Goal: Check status: Check status

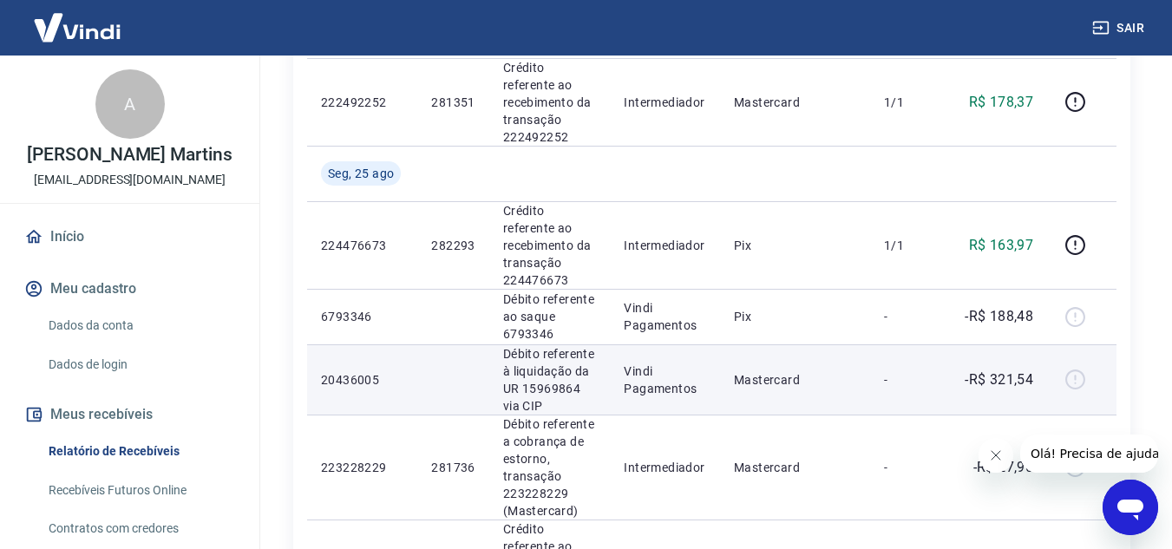
scroll to position [520, 0]
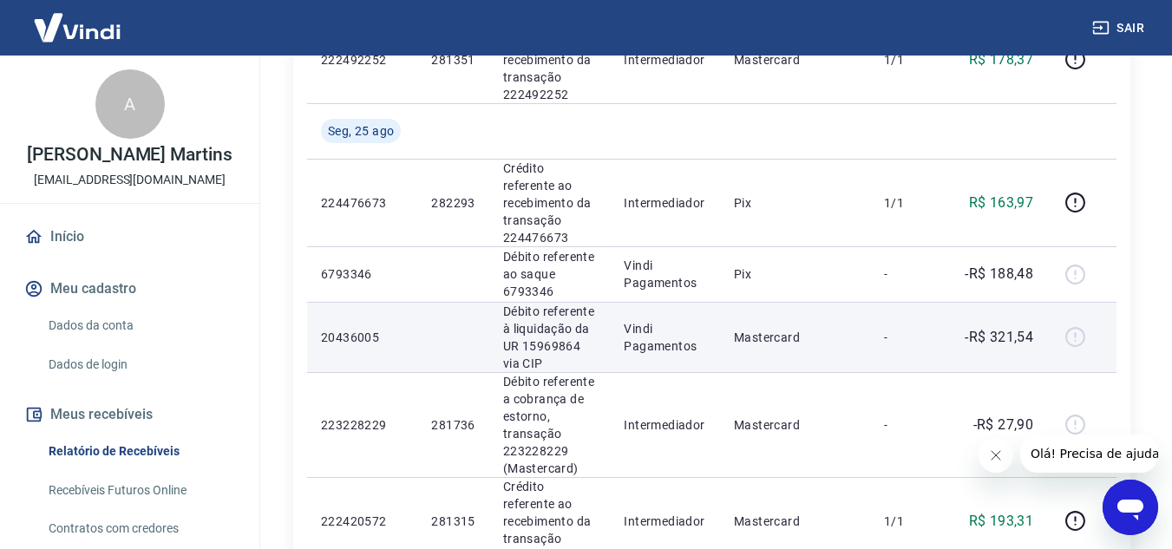
click at [1076, 324] on div at bounding box center [1082, 338] width 42 height 28
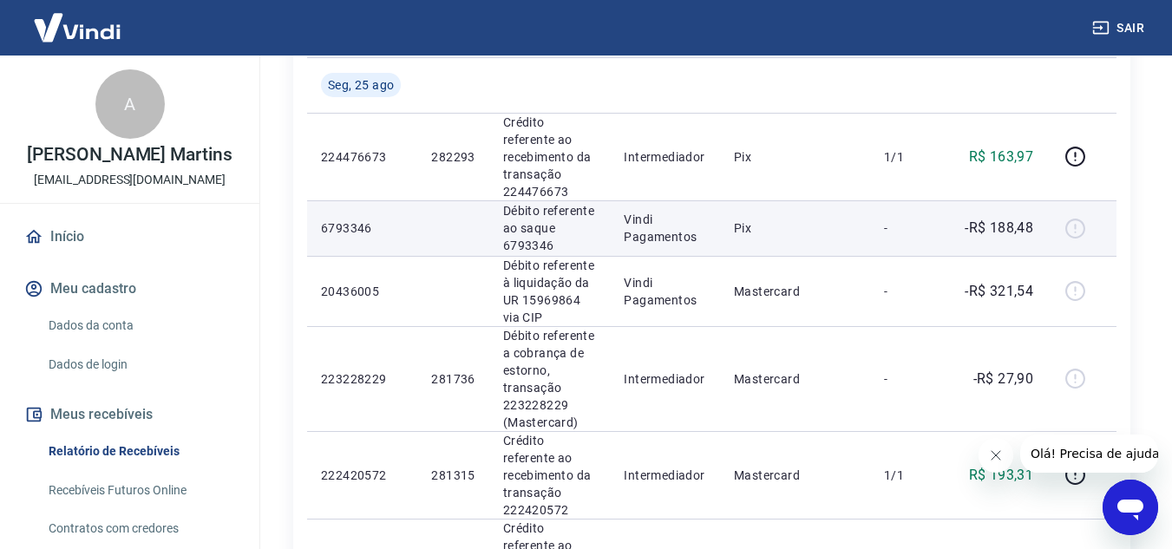
scroll to position [607, 0]
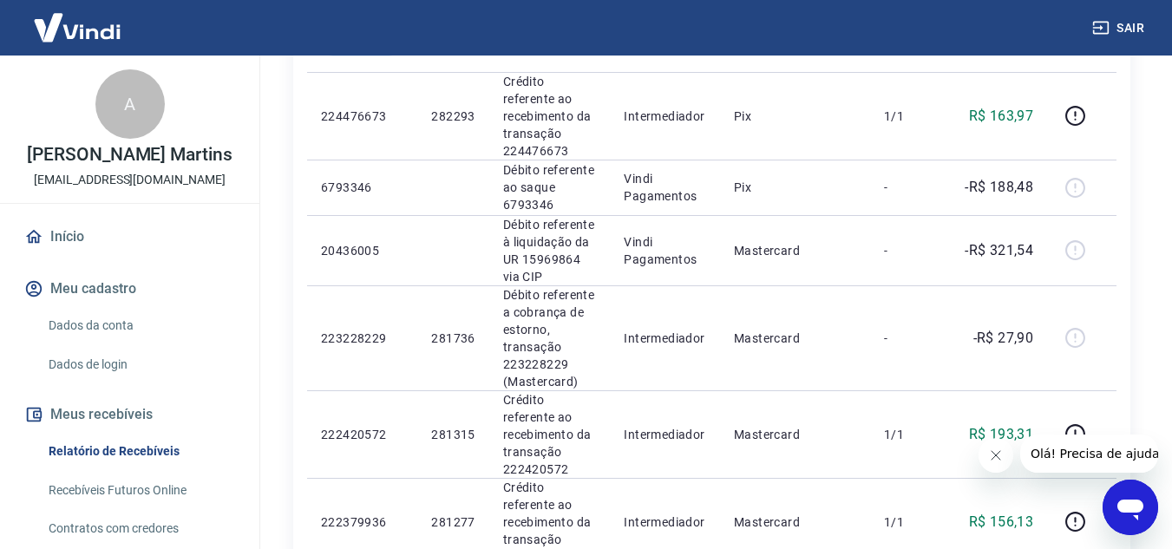
click at [1135, 504] on icon "Abrir janela de mensagens" at bounding box center [1130, 510] width 26 height 21
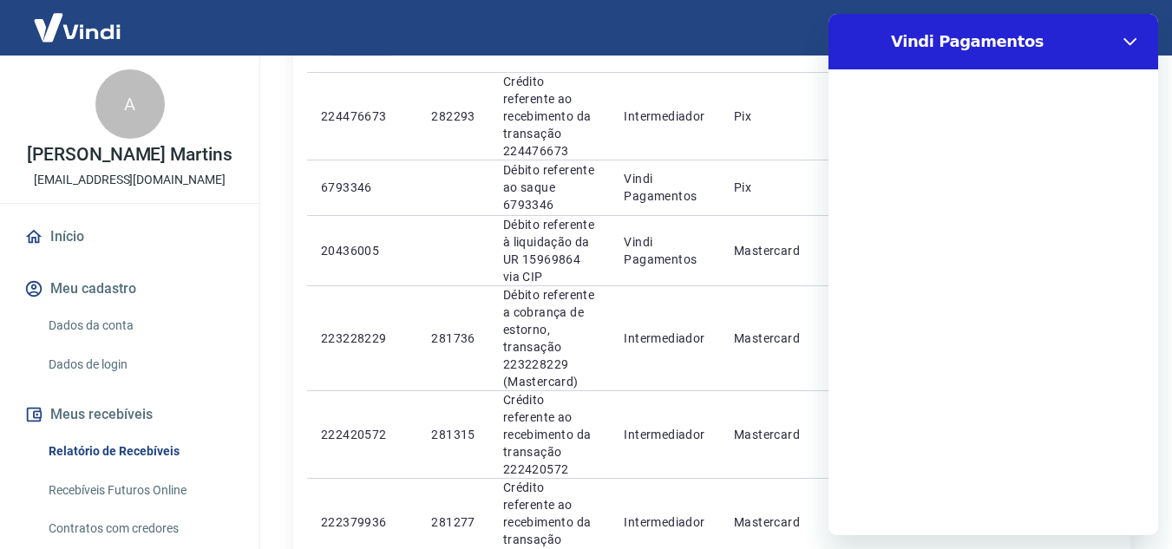
scroll to position [0, 0]
drag, startPoint x: 1121, startPoint y: 36, endPoint x: 1955, endPoint y: 56, distance: 833.8
click at [1121, 36] on button "Fechar" at bounding box center [1130, 41] width 35 height 35
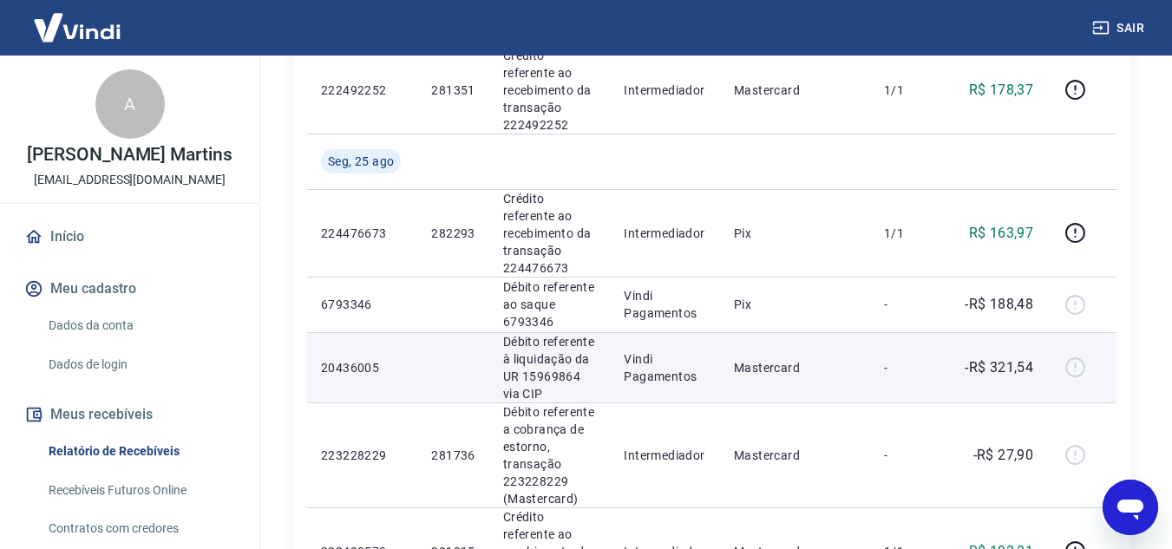
scroll to position [520, 0]
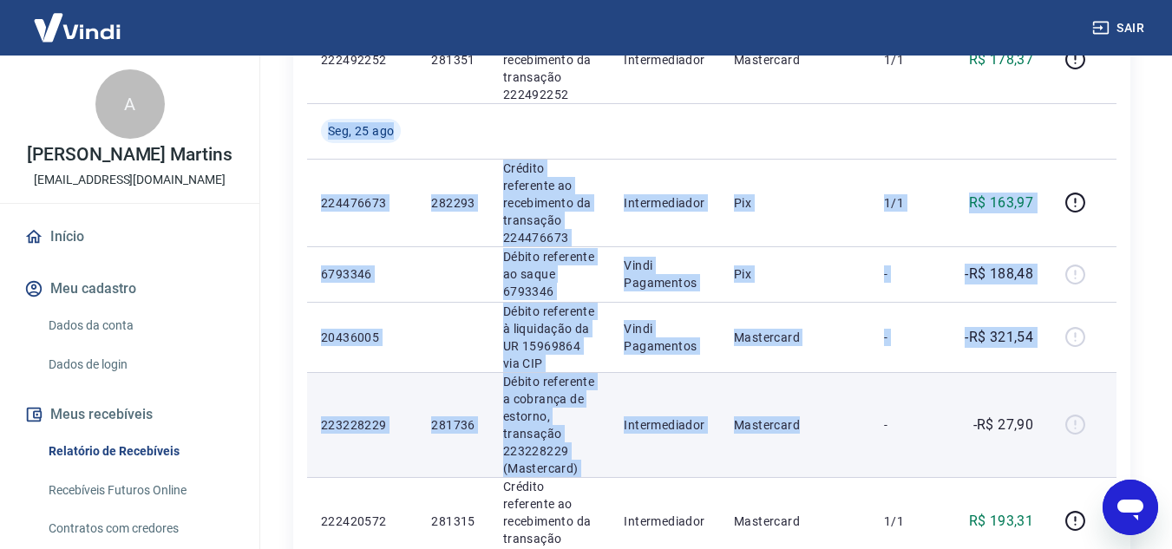
drag, startPoint x: 328, startPoint y: 112, endPoint x: 866, endPoint y: 409, distance: 614.1
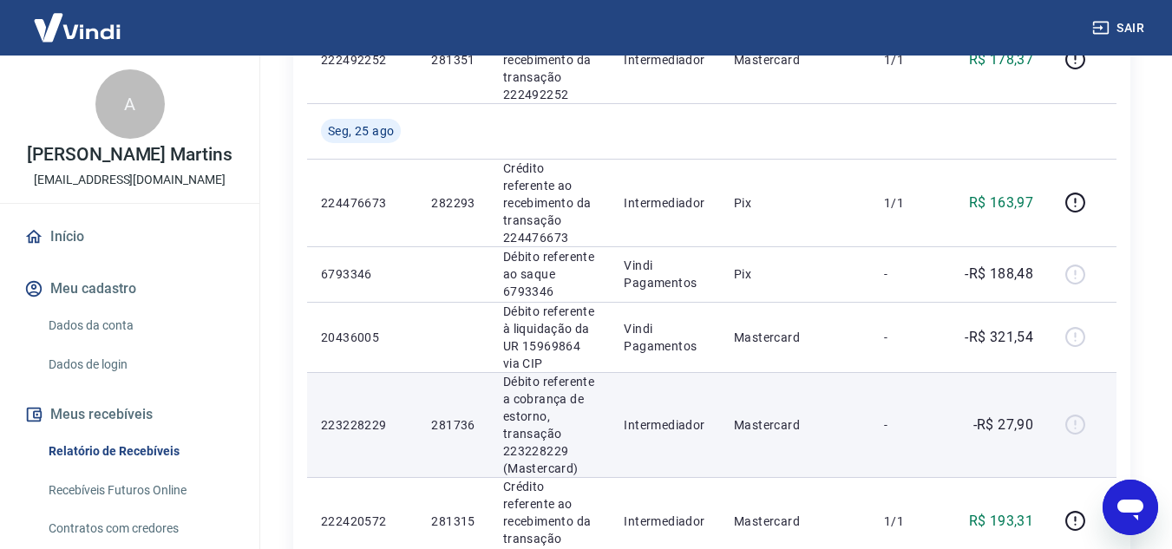
click at [878, 372] on td "-" at bounding box center [909, 424] width 79 height 105
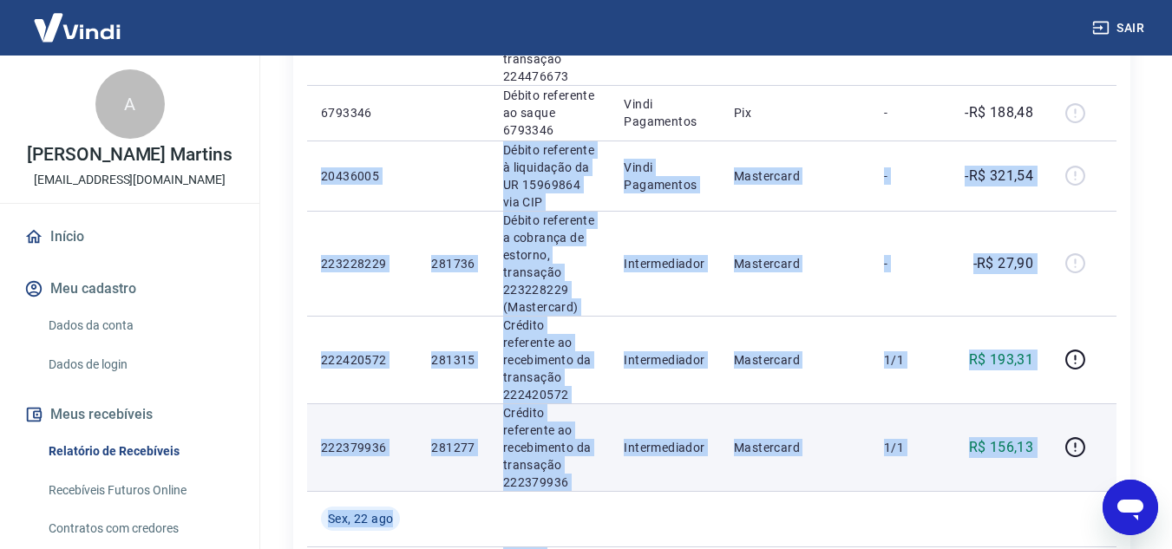
scroll to position [732, 0]
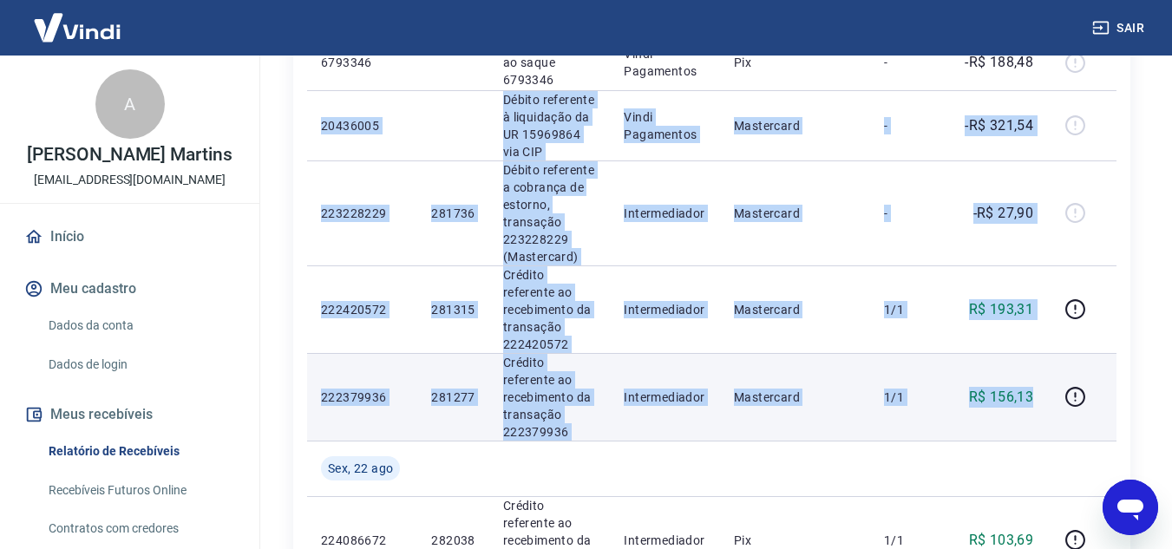
drag, startPoint x: 317, startPoint y: 301, endPoint x: 757, endPoint y: 232, distance: 445.1
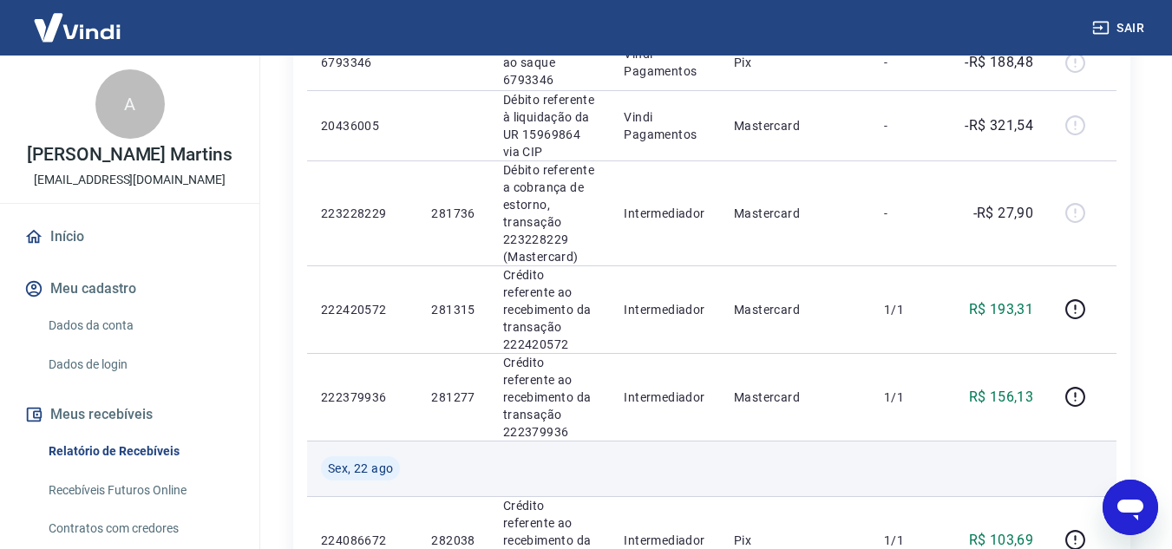
click at [766, 441] on td at bounding box center [795, 469] width 150 height 56
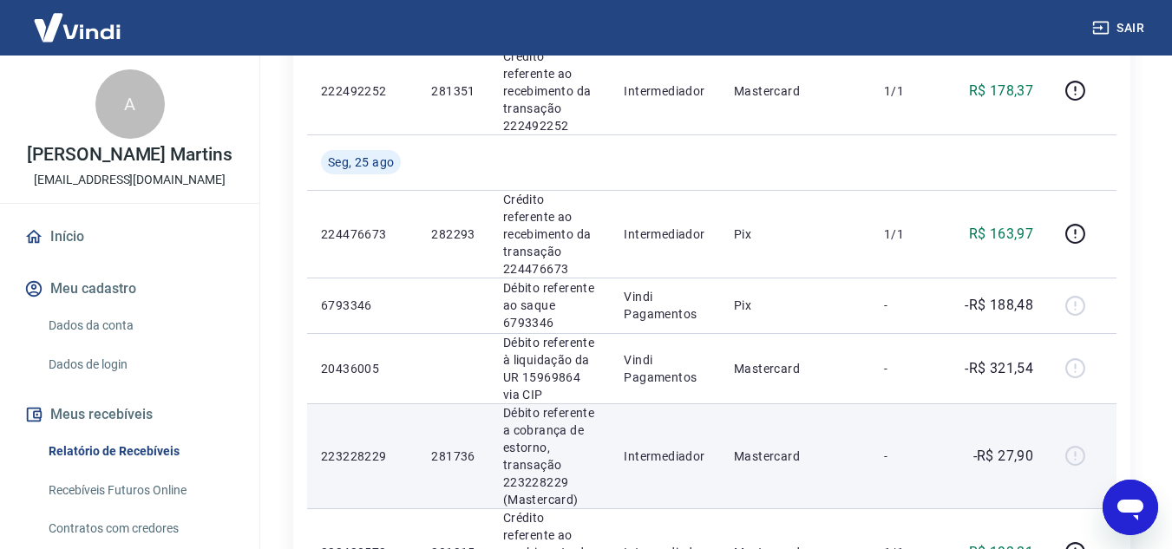
scroll to position [472, 0]
